Goal: Information Seeking & Learning: Learn about a topic

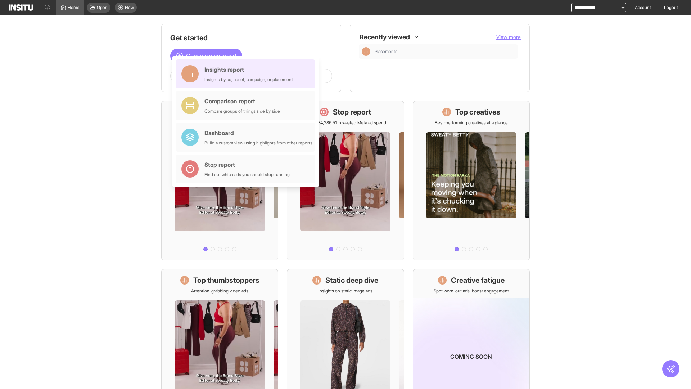
click at [247, 74] on div "Insights report Insights by ad, adset, campaign, or placement" at bounding box center [248, 73] width 89 height 17
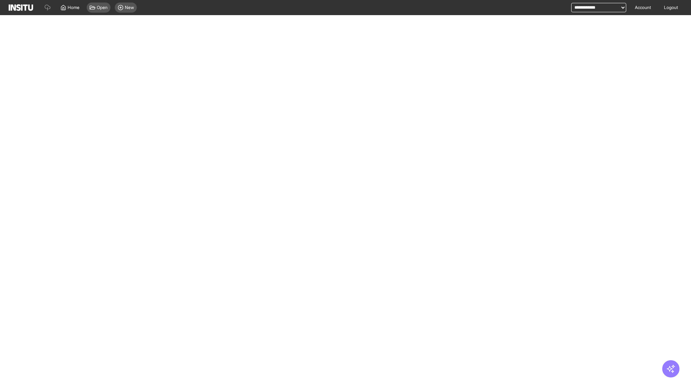
select select "**"
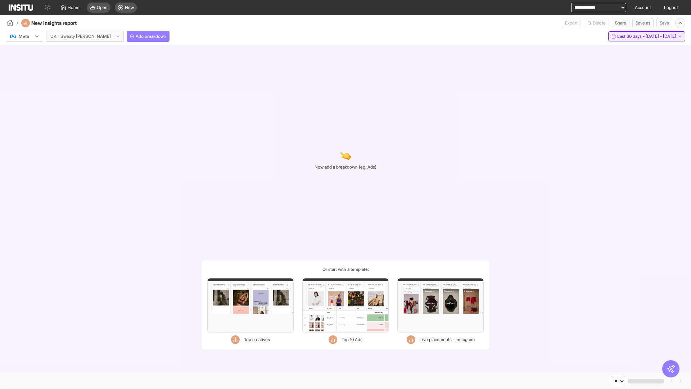
click at [636, 36] on span "Last 30 days - [DATE] - [DATE]" at bounding box center [646, 36] width 59 height 6
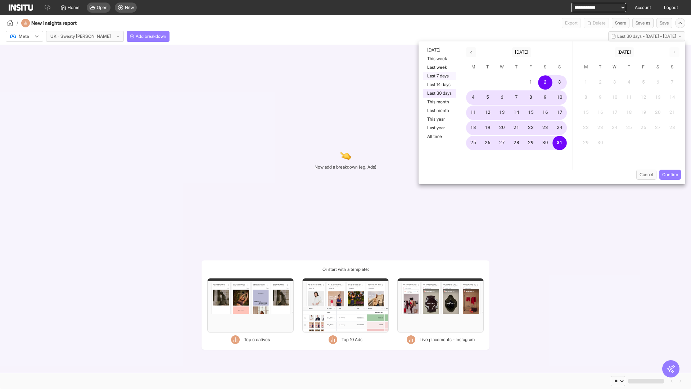
click at [439, 76] on button "Last 7 days" at bounding box center [439, 76] width 33 height 9
